Goal: Transaction & Acquisition: Purchase product/service

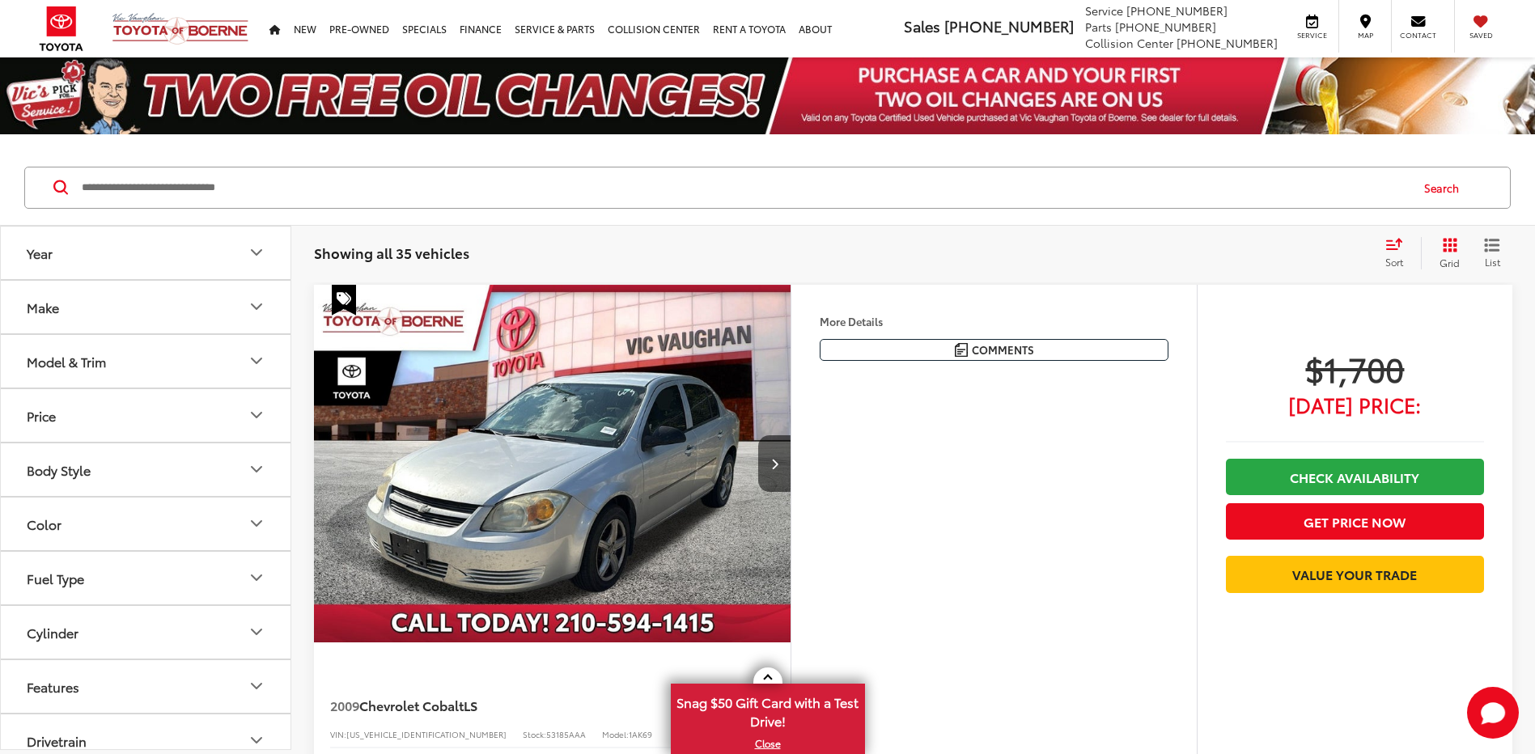
click at [152, 413] on button "Price" at bounding box center [146, 415] width 291 height 53
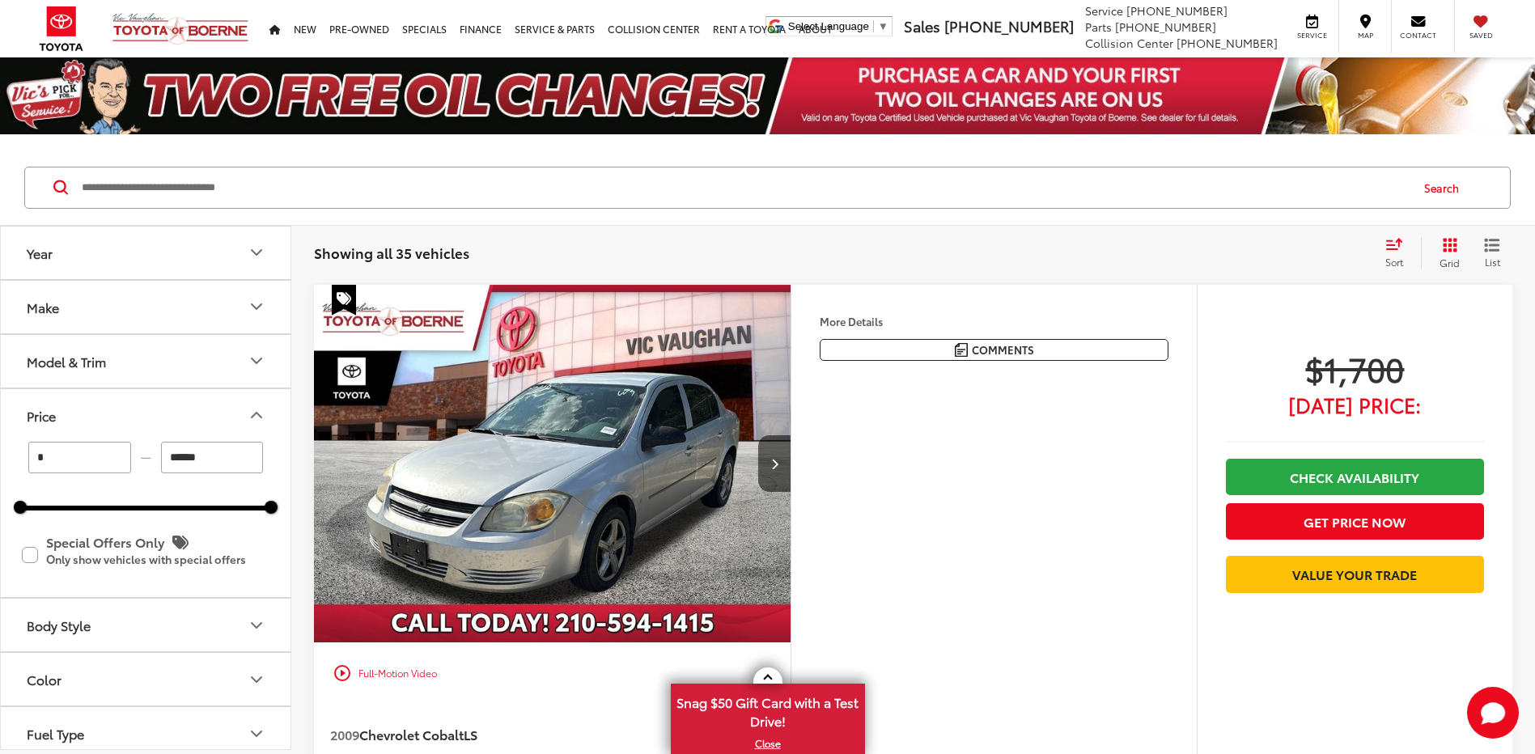
click at [210, 459] on input "******" at bounding box center [212, 458] width 103 height 32
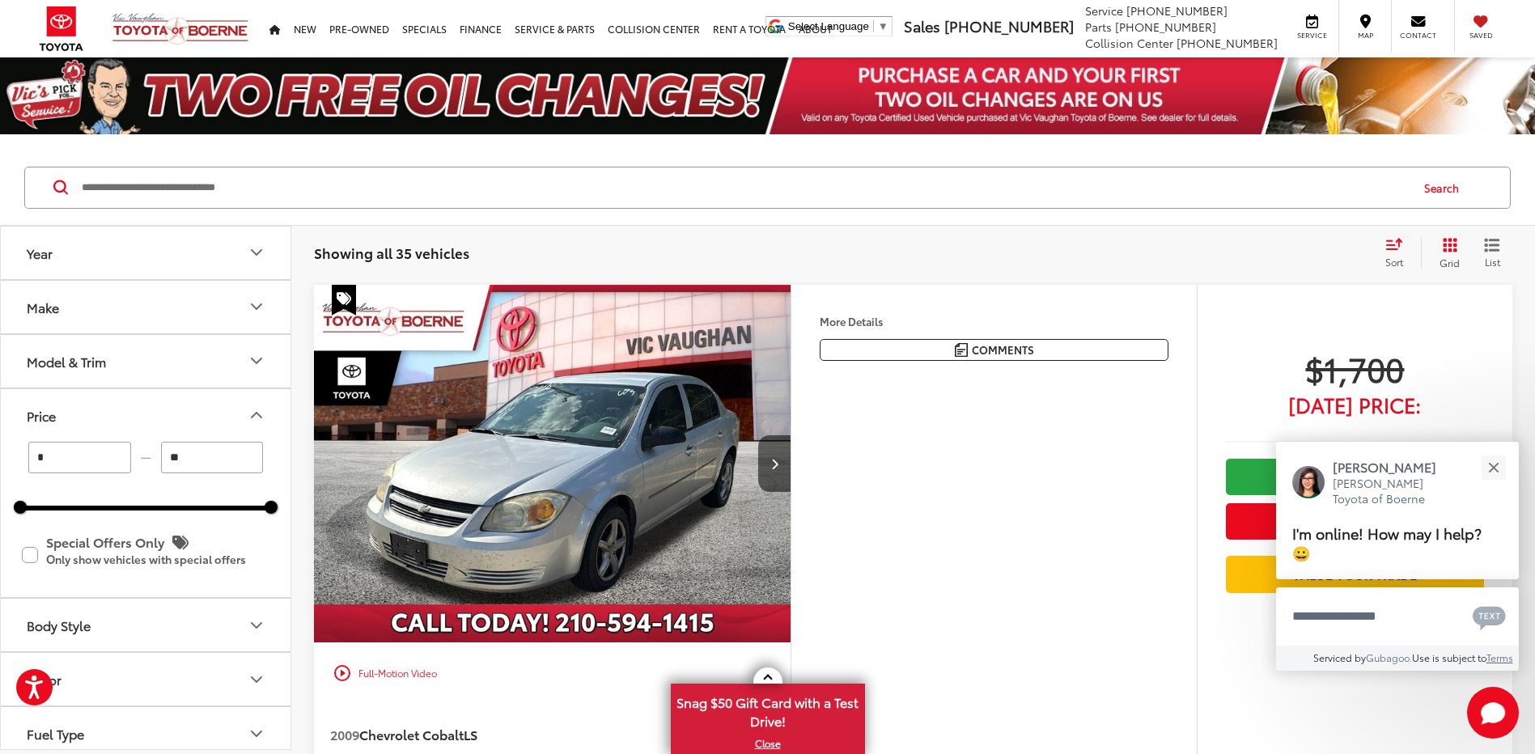
type input "*"
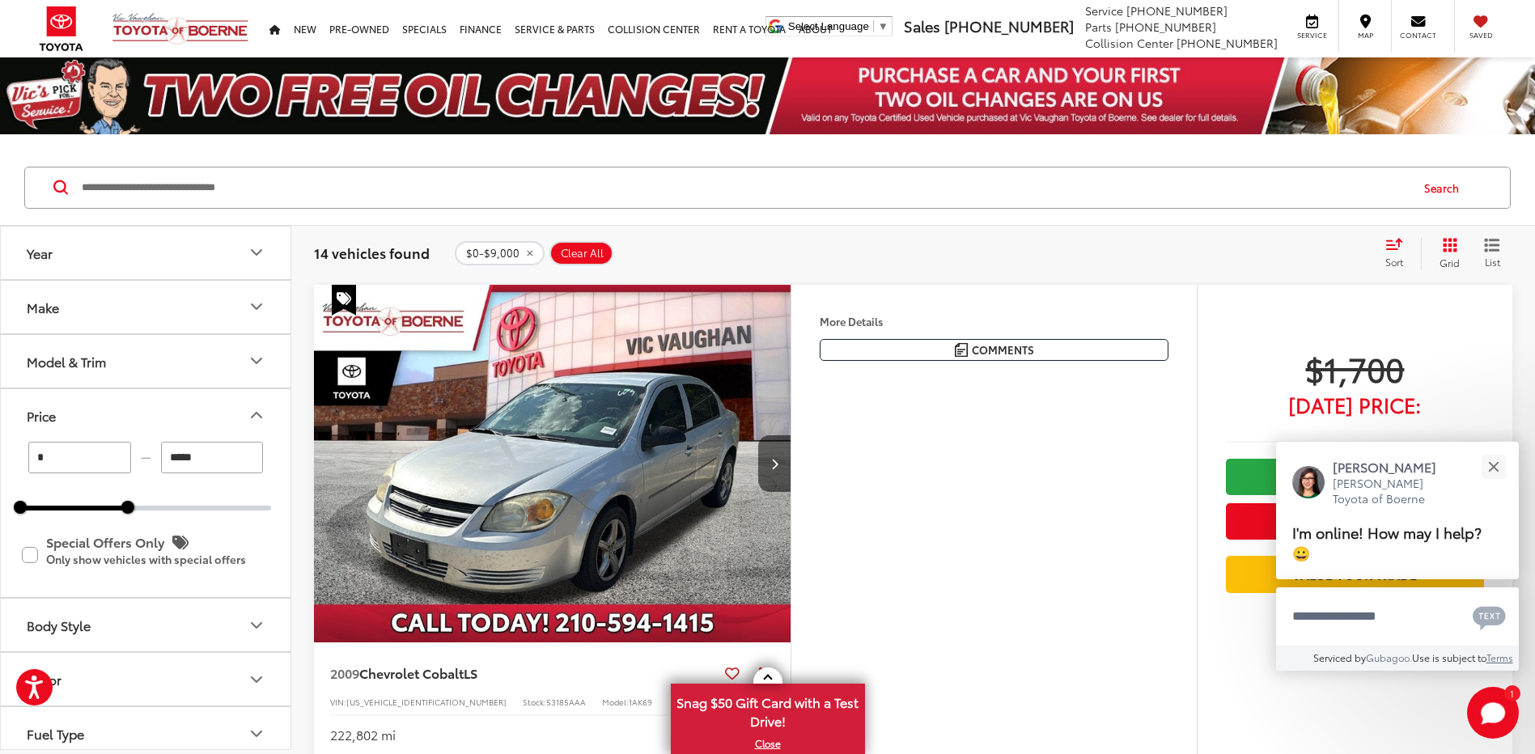
click at [83, 305] on button "Make" at bounding box center [146, 307] width 291 height 53
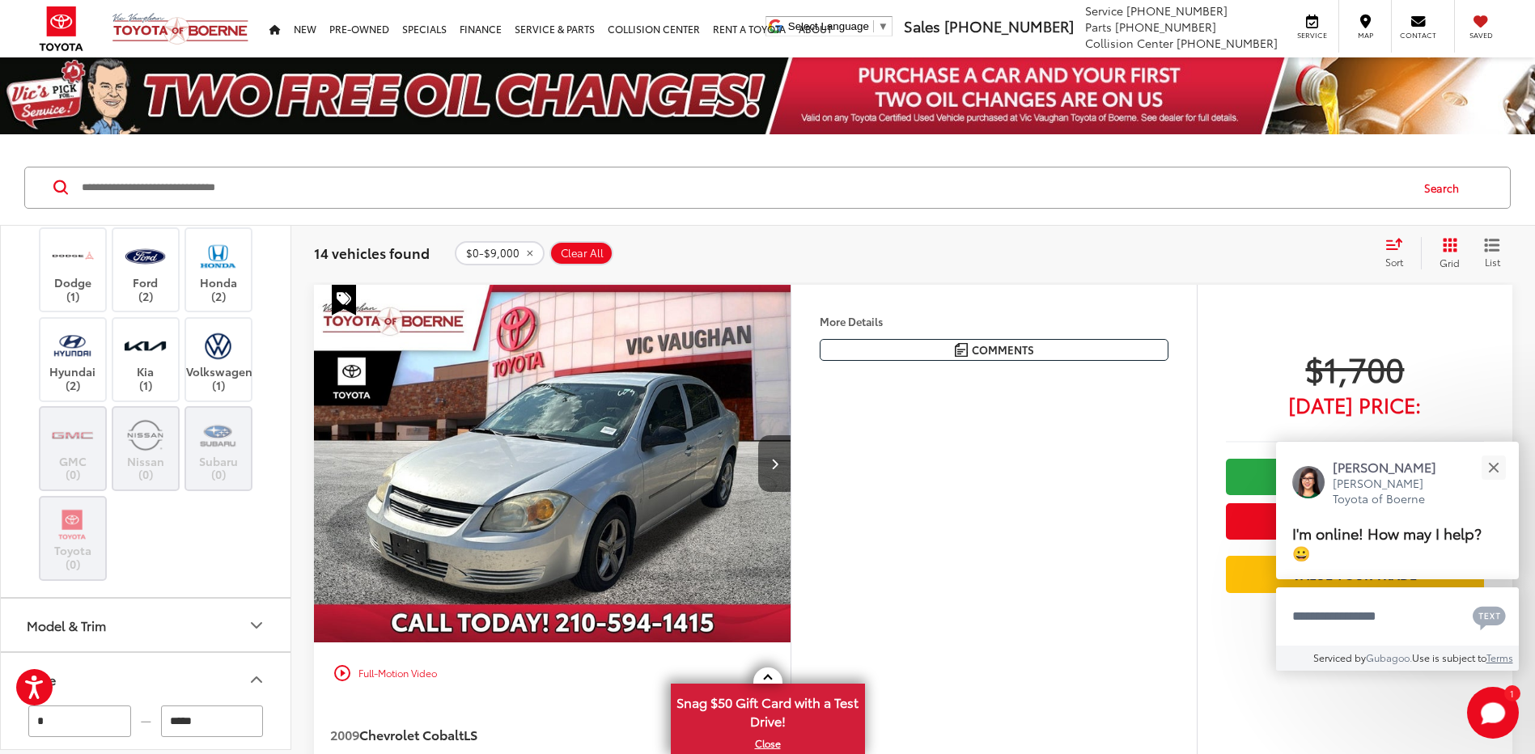
scroll to position [162, 0]
click at [76, 540] on img at bounding box center [72, 521] width 44 height 38
click at [235, 299] on label "Honda (2)" at bounding box center [219, 267] width 66 height 66
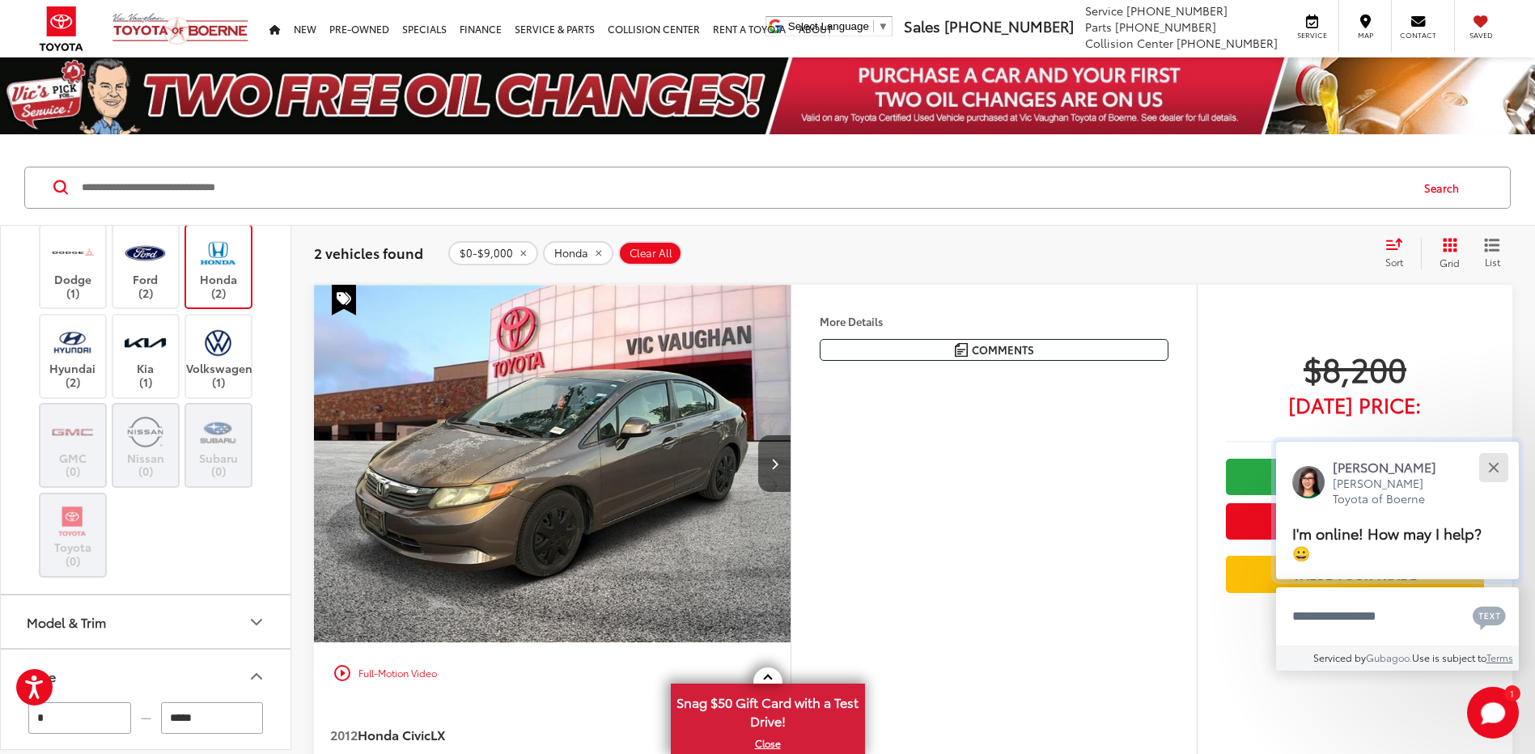
click at [1492, 462] on button "Close" at bounding box center [1492, 467] width 35 height 35
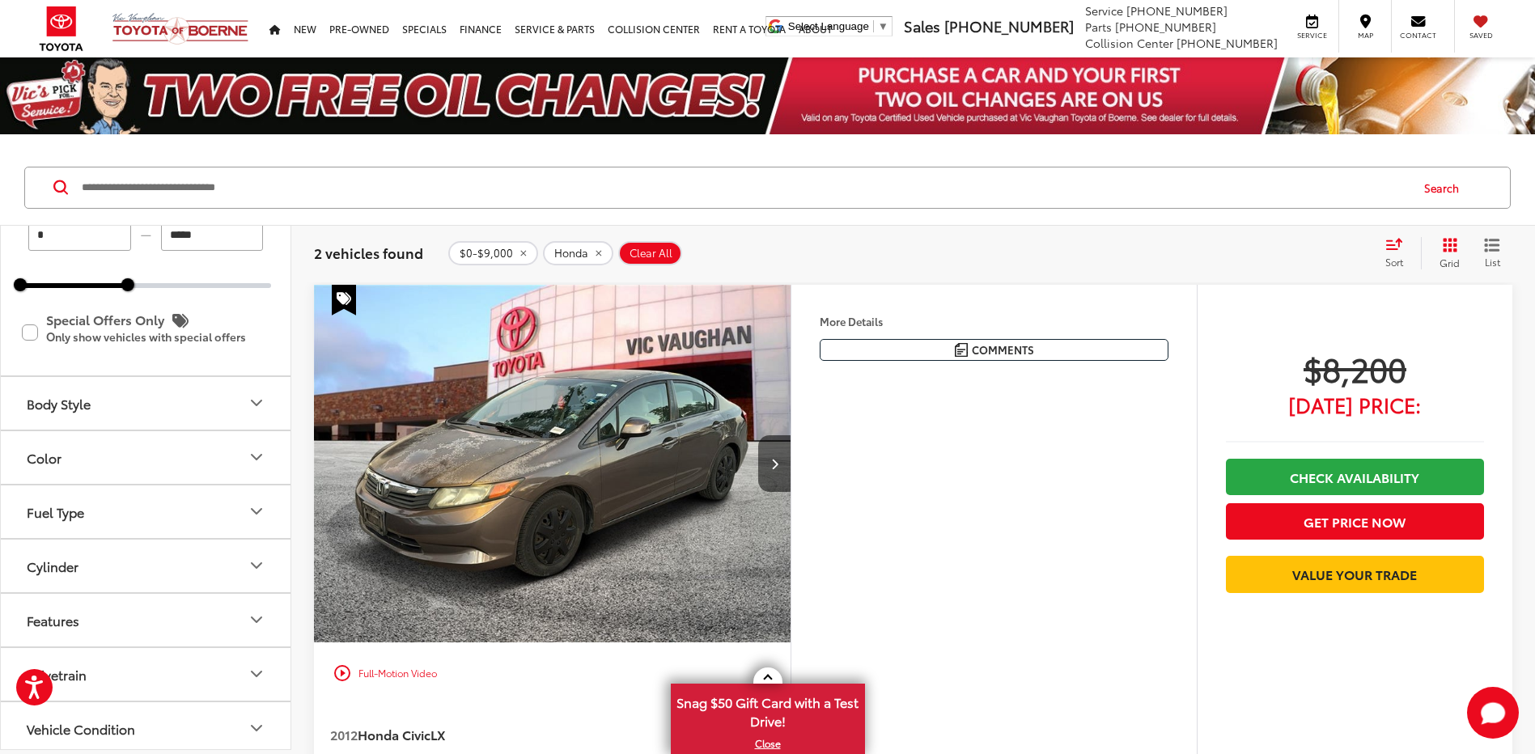
scroll to position [647, 0]
click at [216, 248] on input "*****" at bounding box center [212, 233] width 103 height 32
type input "******"
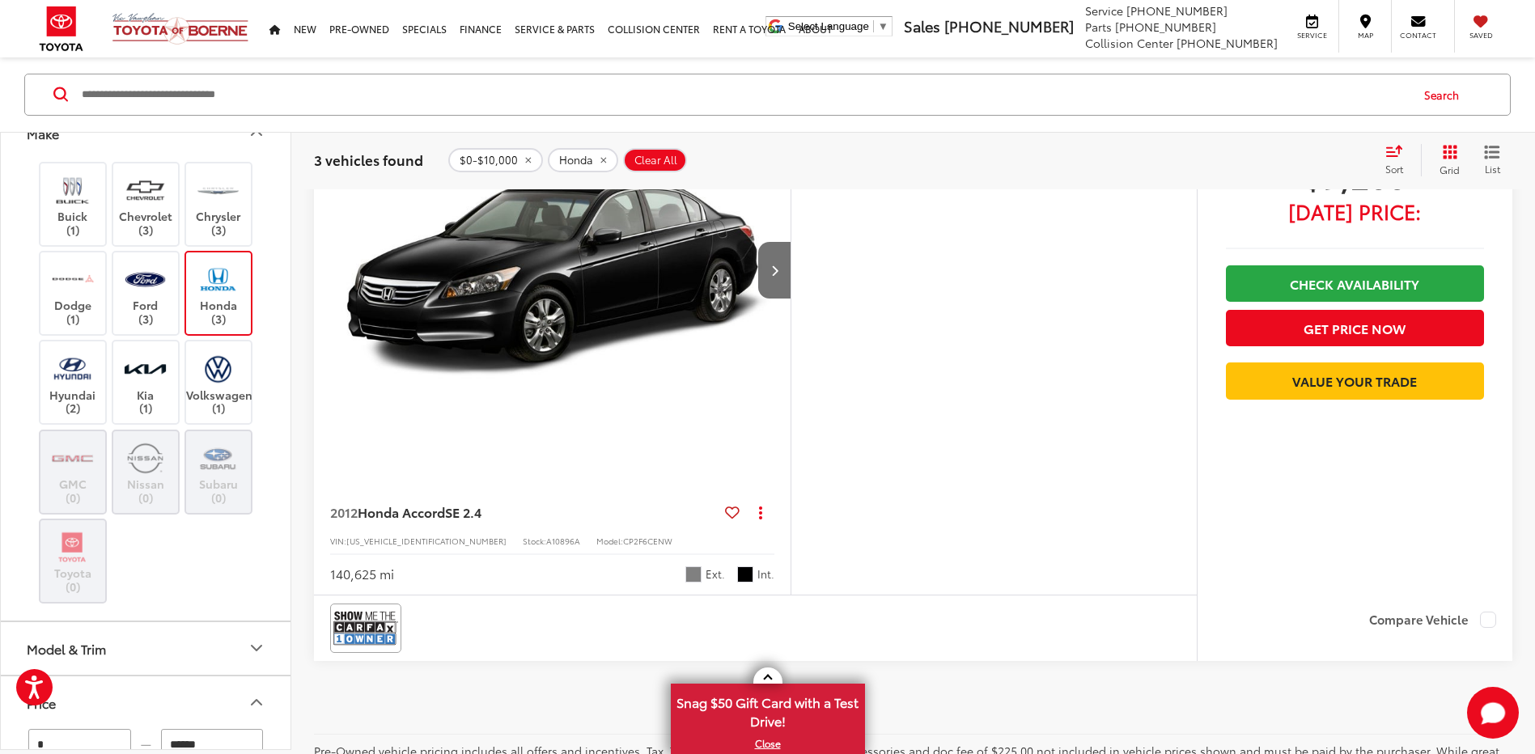
scroll to position [1774, 0]
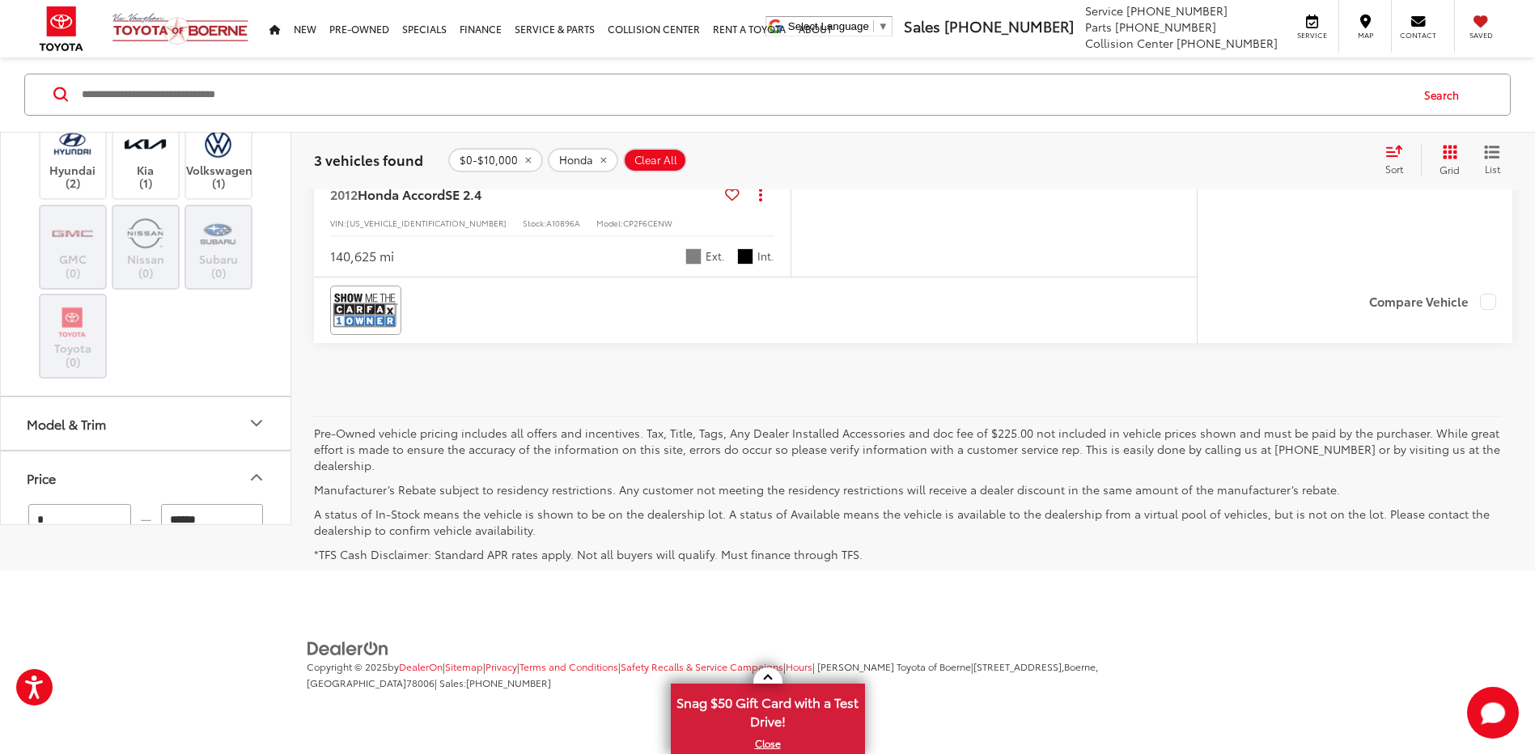
click at [275, 66] on div "Search" at bounding box center [767, 94] width 1535 height 75
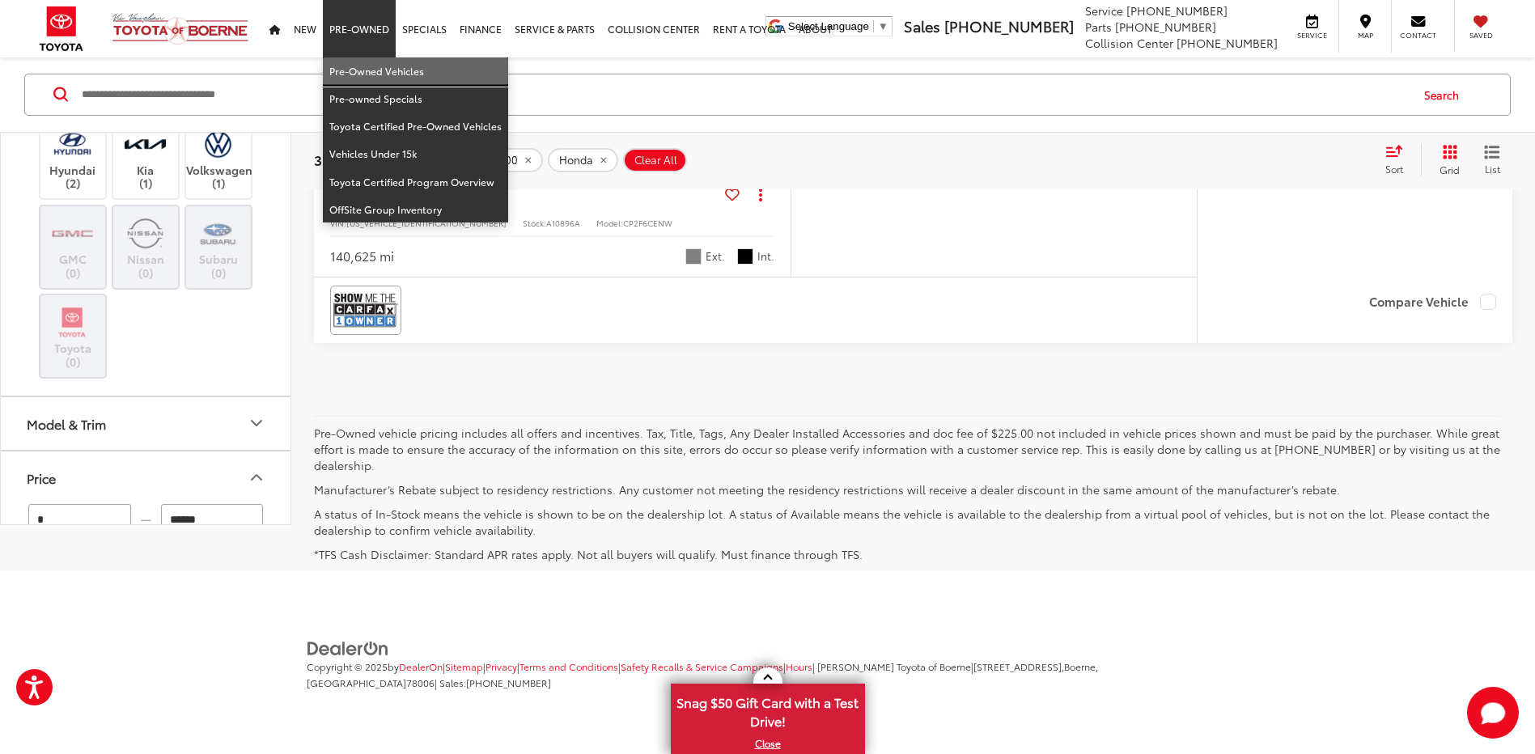
click at [365, 62] on link "Pre-Owned Vehicles" at bounding box center [415, 71] width 185 height 28
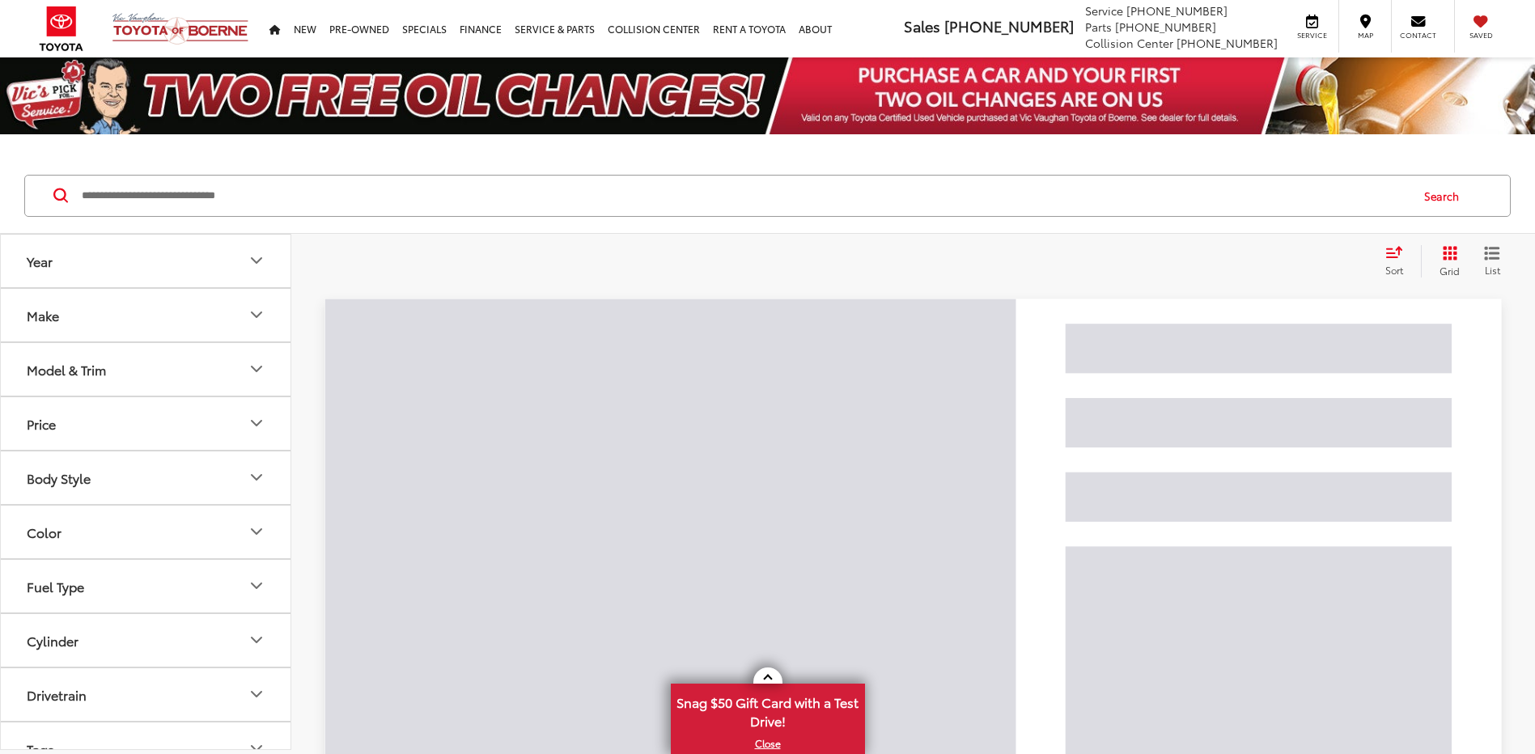
click at [396, 191] on input "Search by Make, Model, or Keyword" at bounding box center [744, 195] width 1328 height 39
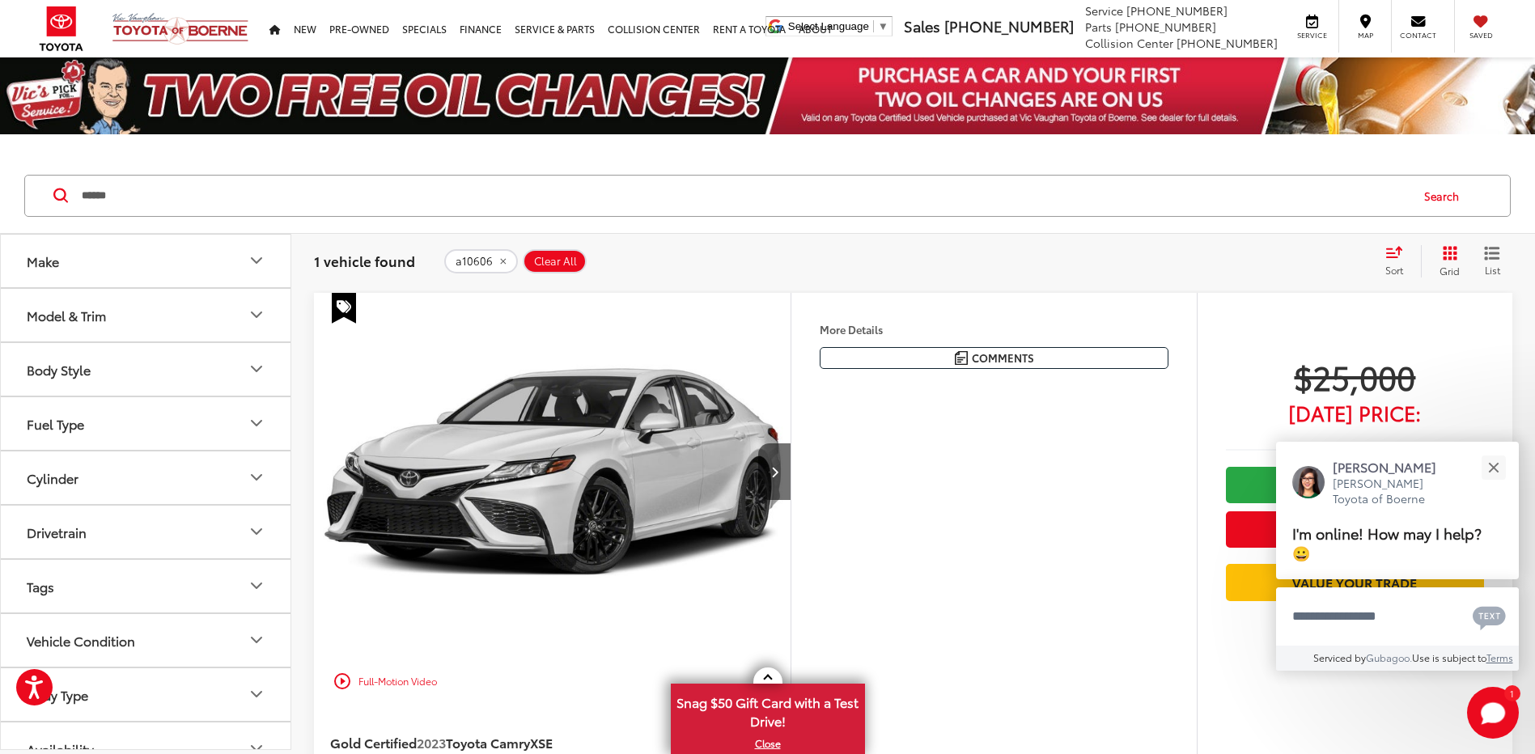
click at [205, 191] on input "******" at bounding box center [744, 195] width 1328 height 39
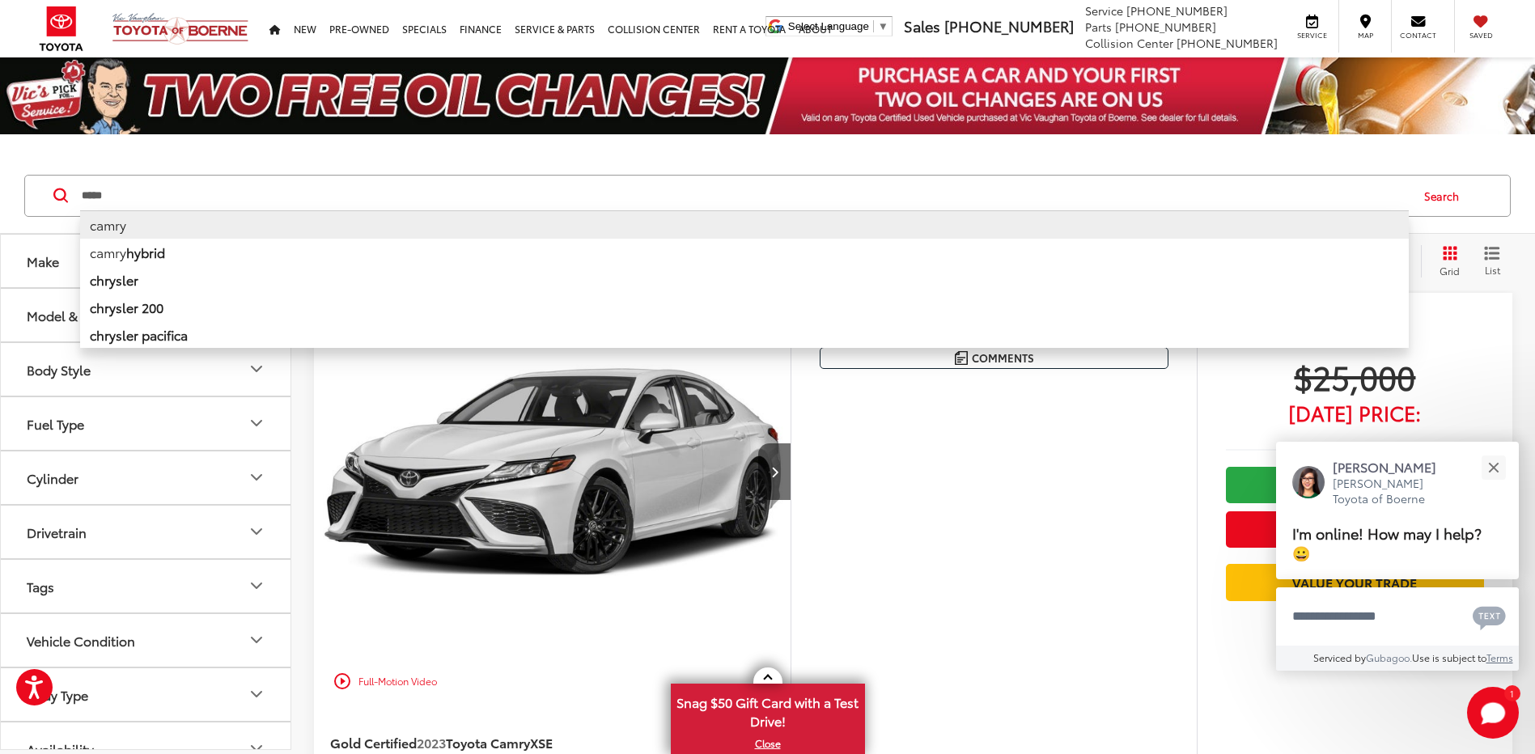
type input "*****"
click at [180, 226] on li "camry" at bounding box center [744, 224] width 1328 height 28
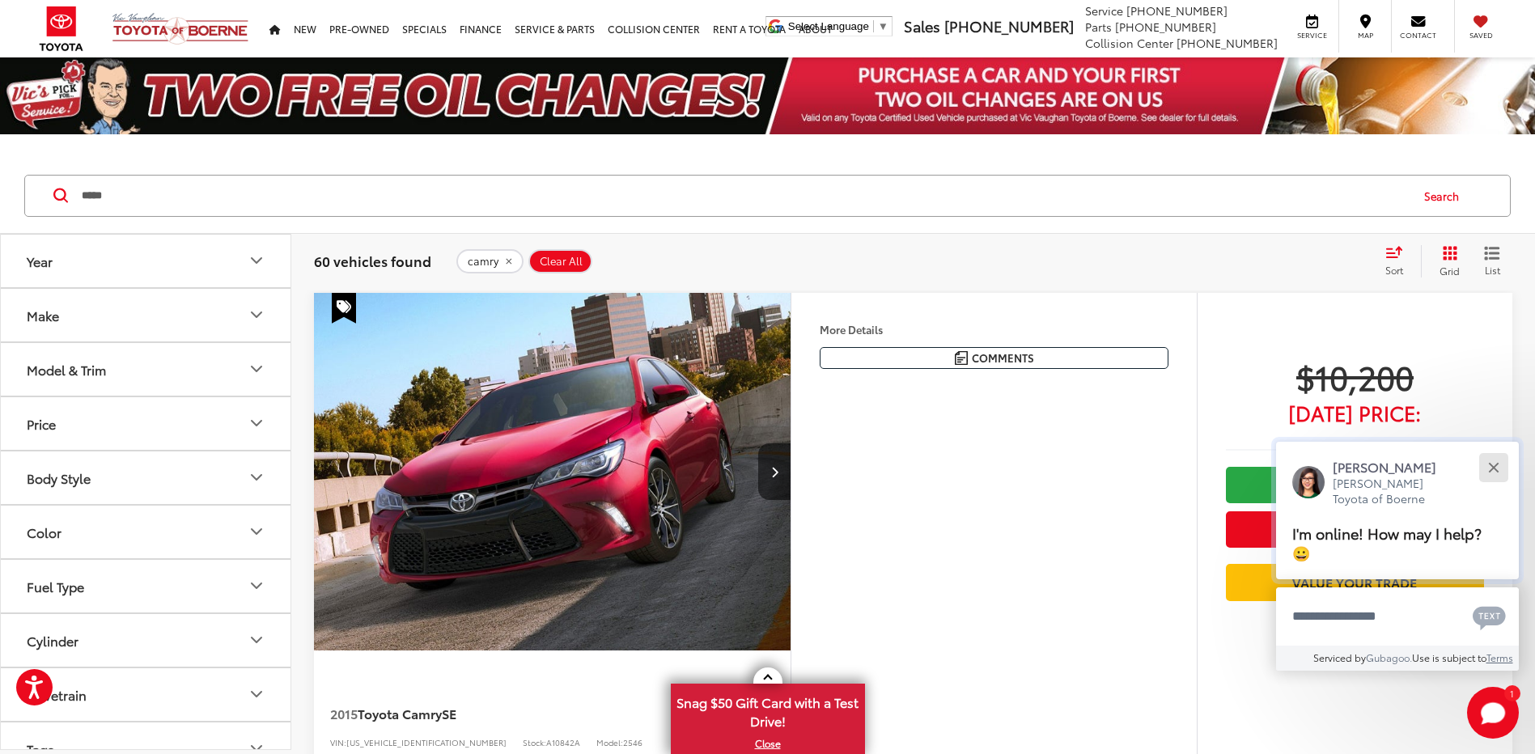
click at [1493, 462] on button "Close" at bounding box center [1492, 467] width 35 height 35
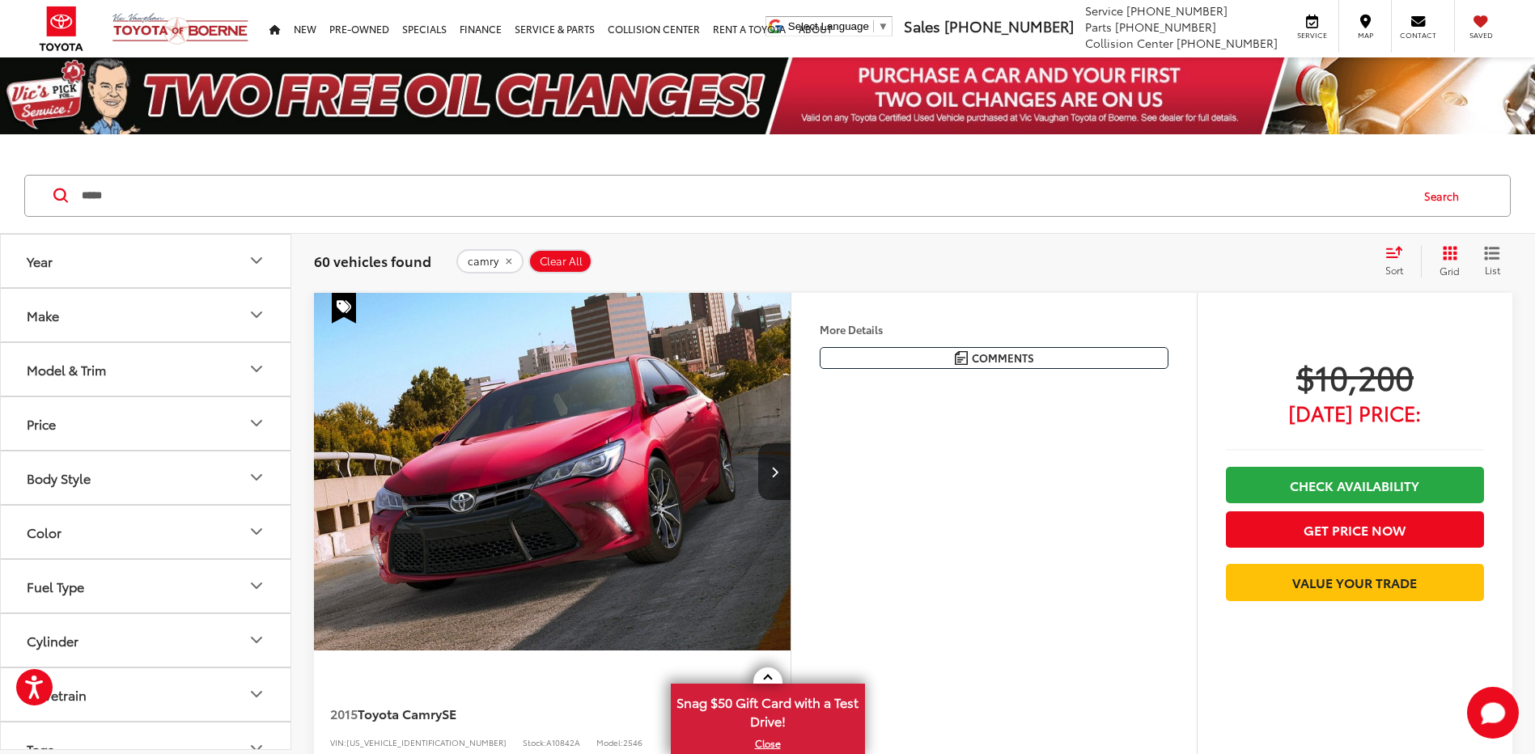
click at [122, 368] on button "Model & Trim" at bounding box center [146, 369] width 291 height 53
click at [50, 425] on label "Camry (57)" at bounding box center [145, 423] width 218 height 28
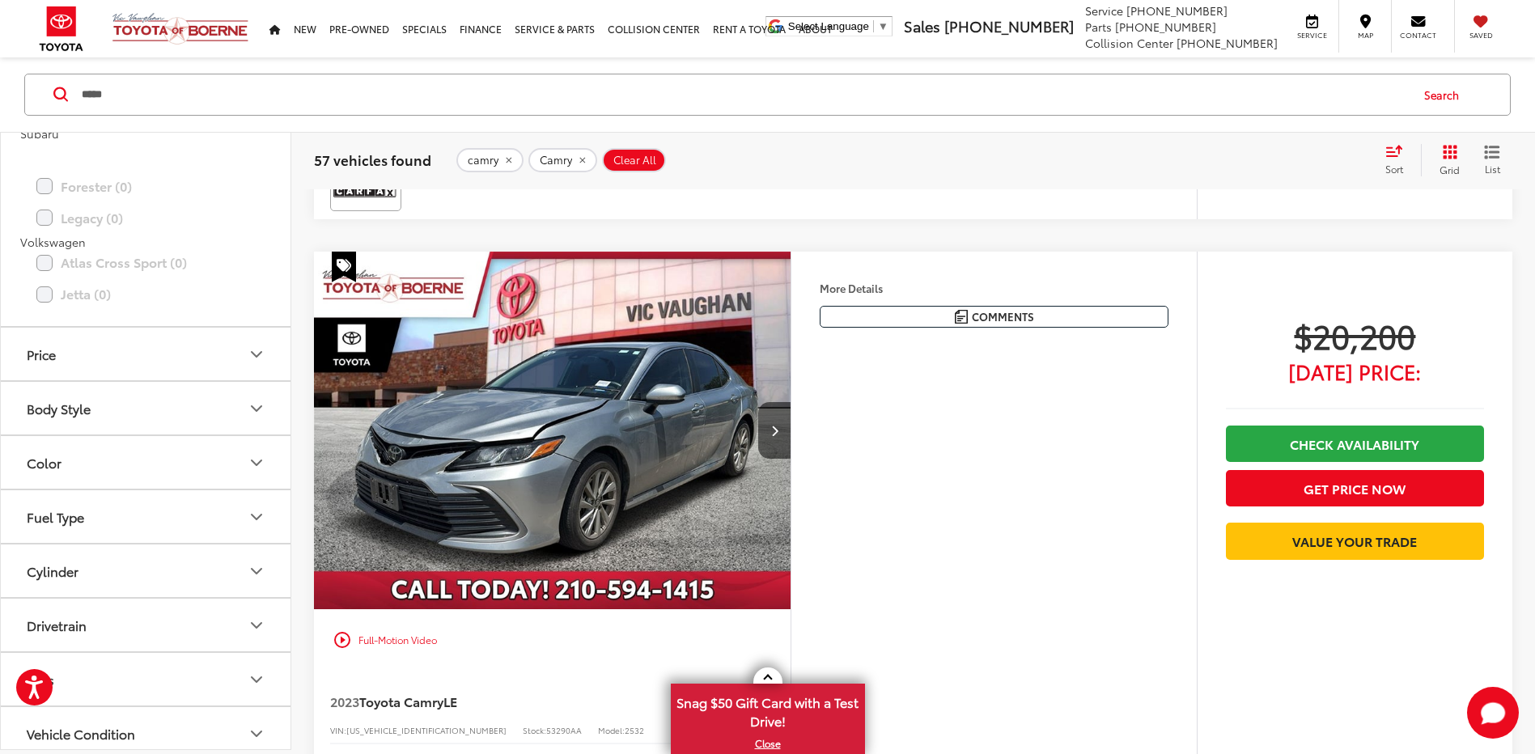
scroll to position [2827, 0]
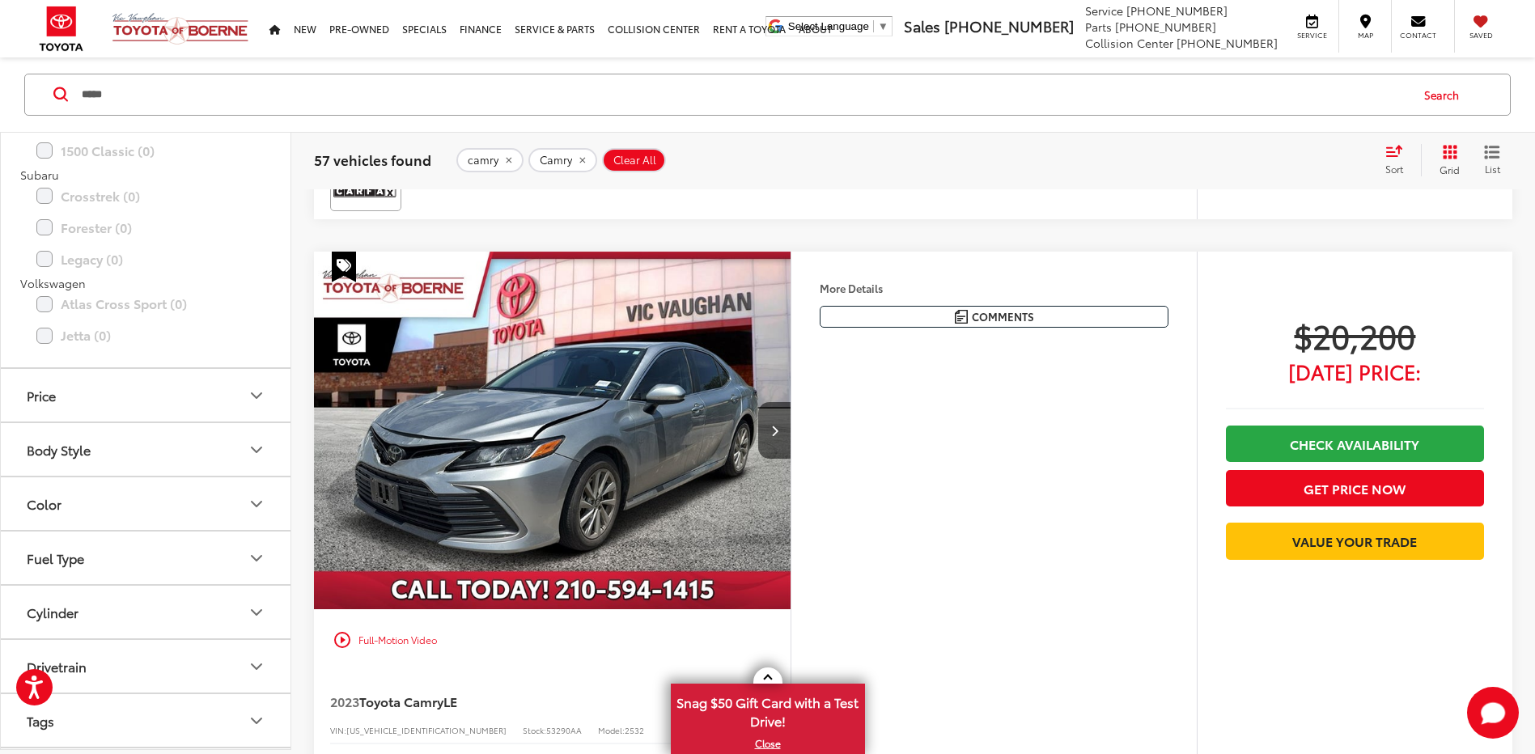
click at [162, 519] on button "Color" at bounding box center [146, 504] width 291 height 53
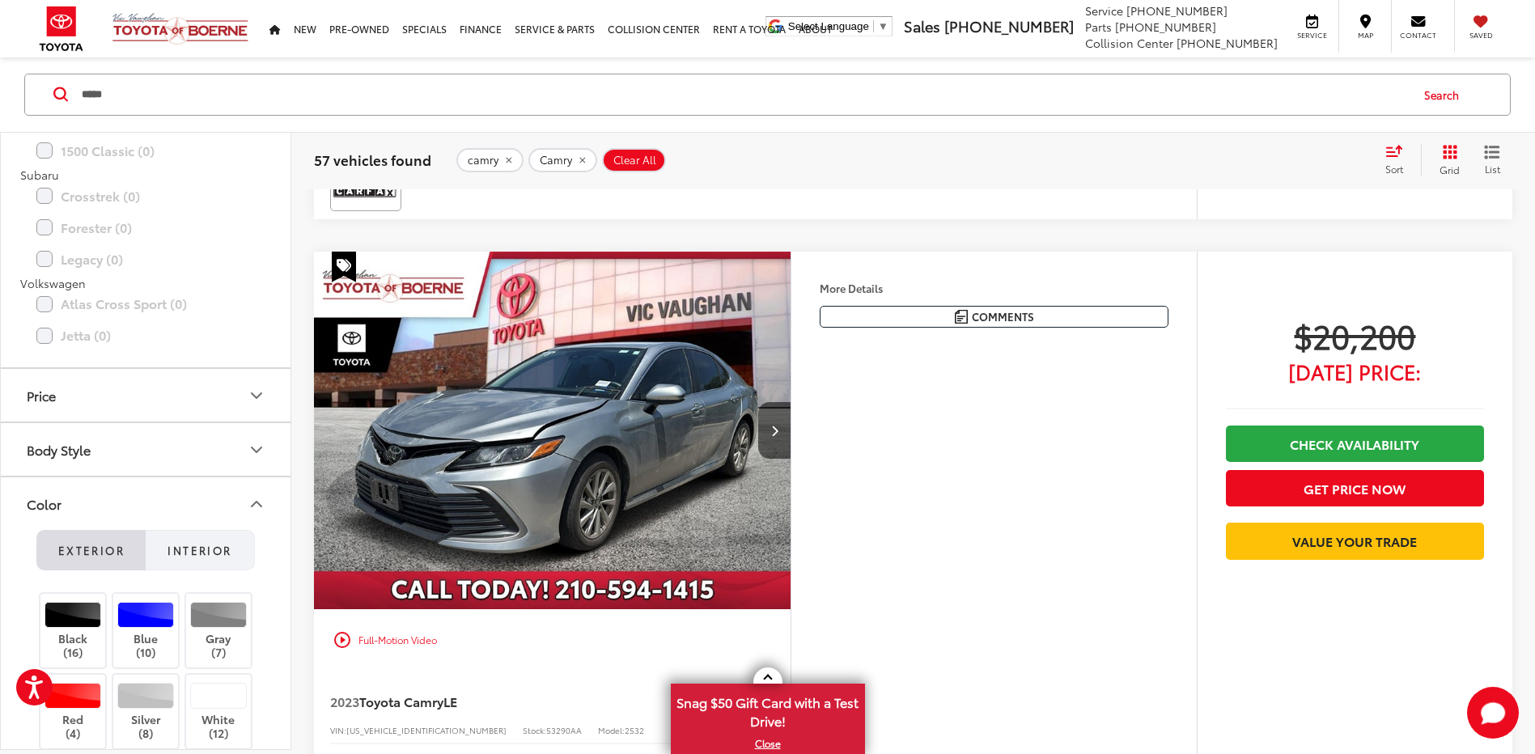
click at [191, 546] on span "Interior" at bounding box center [199, 550] width 64 height 15
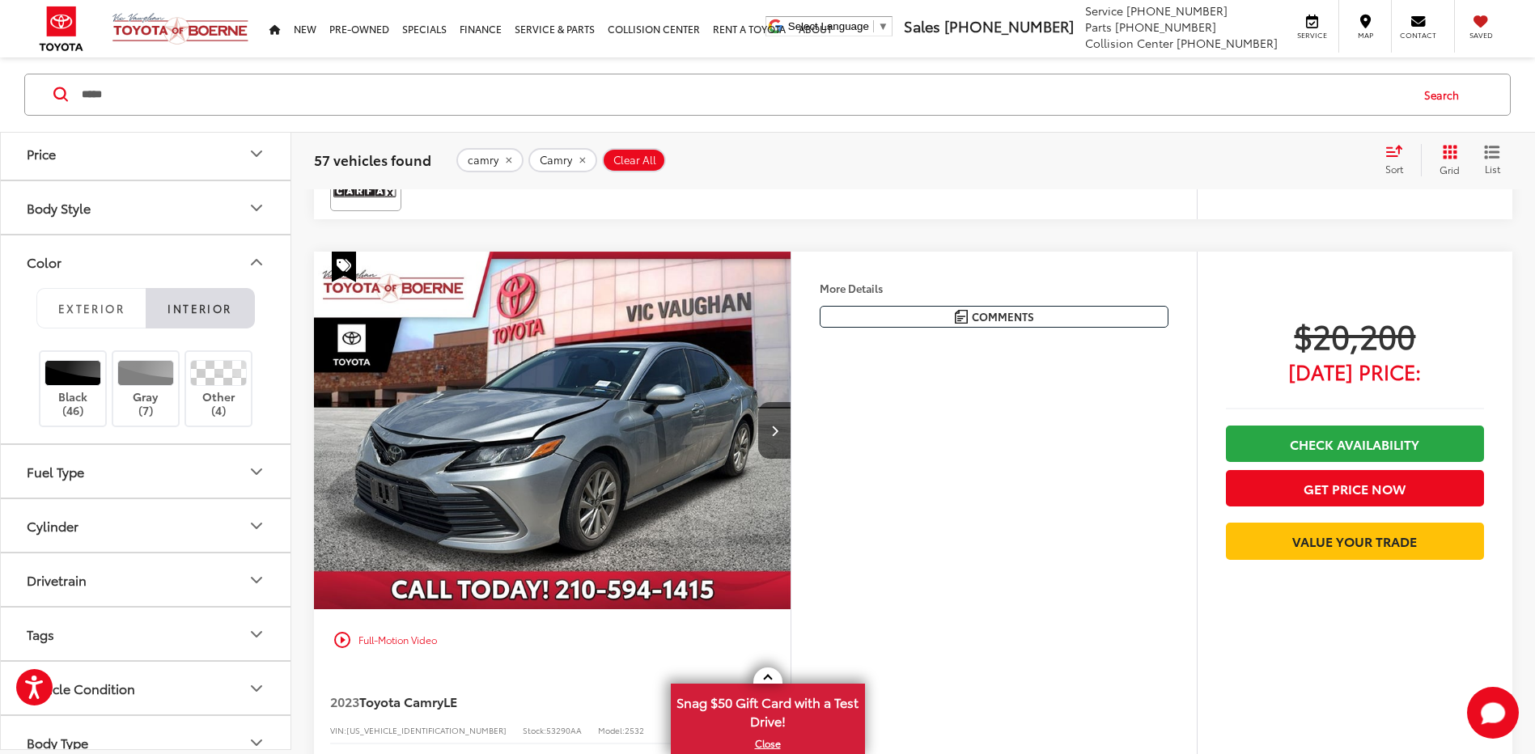
scroll to position [3070, 0]
click at [225, 362] on div at bounding box center [218, 372] width 57 height 26
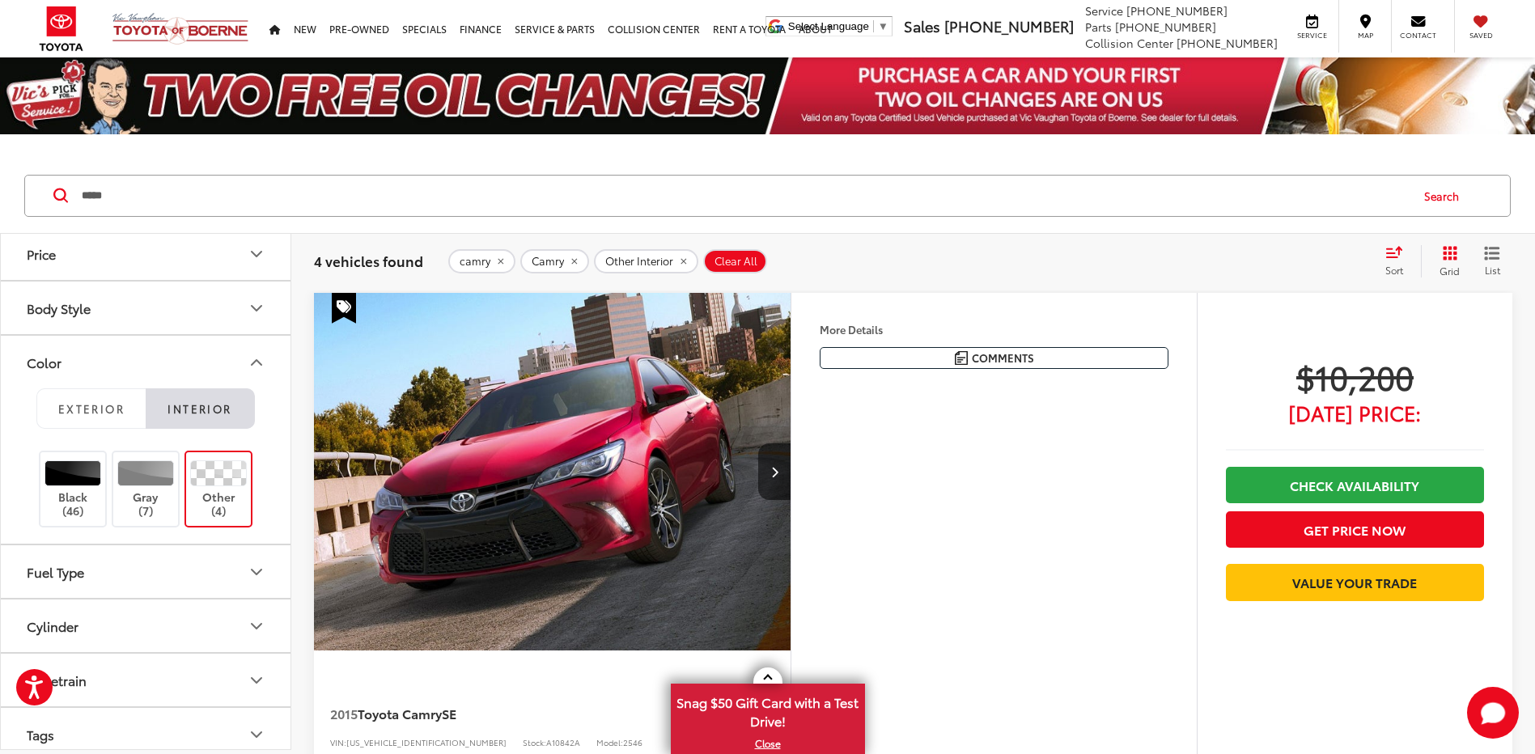
click at [502, 263] on icon "remove camry" at bounding box center [500, 261] width 11 height 10
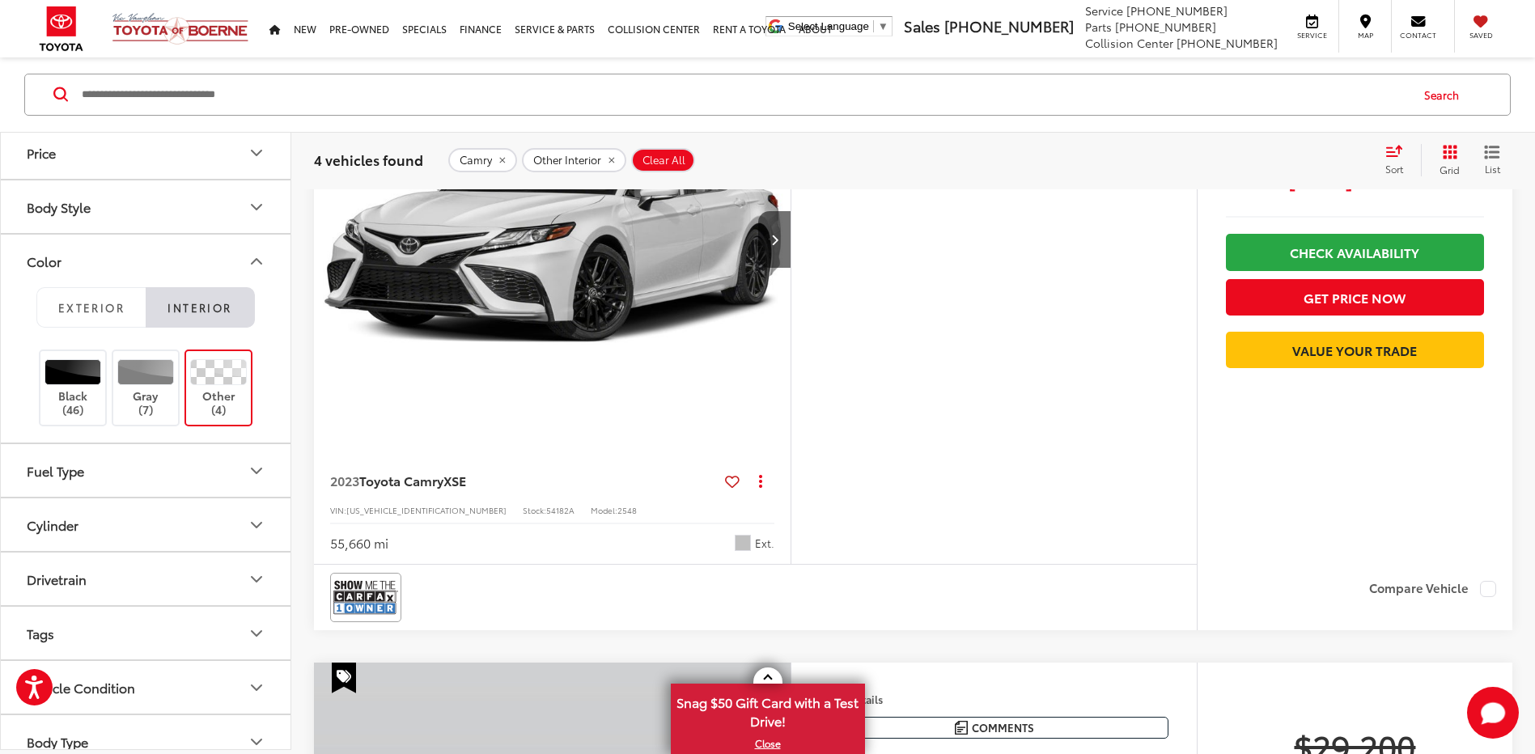
scroll to position [728, 0]
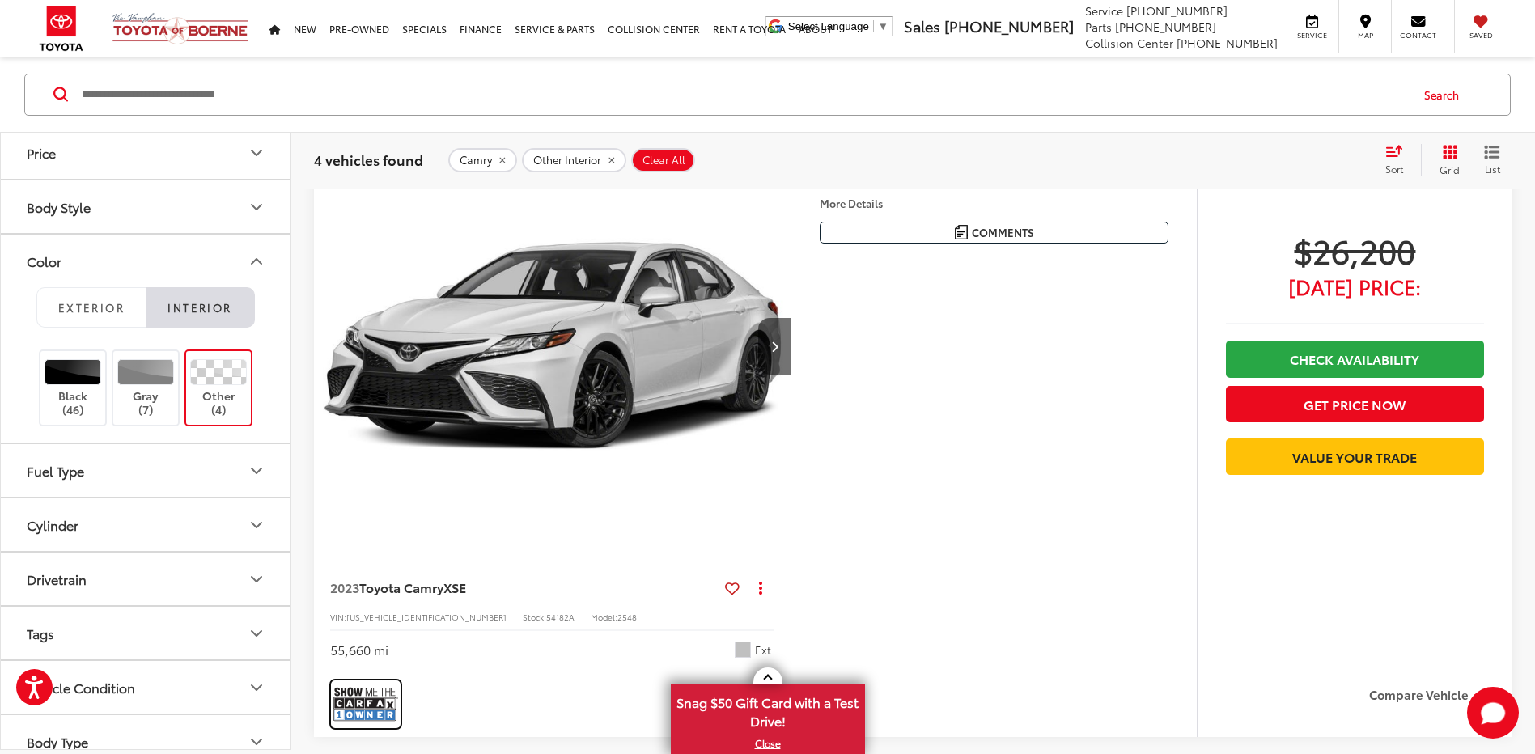
click at [362, 710] on img at bounding box center [365, 704] width 65 height 43
